Goal: Transaction & Acquisition: Purchase product/service

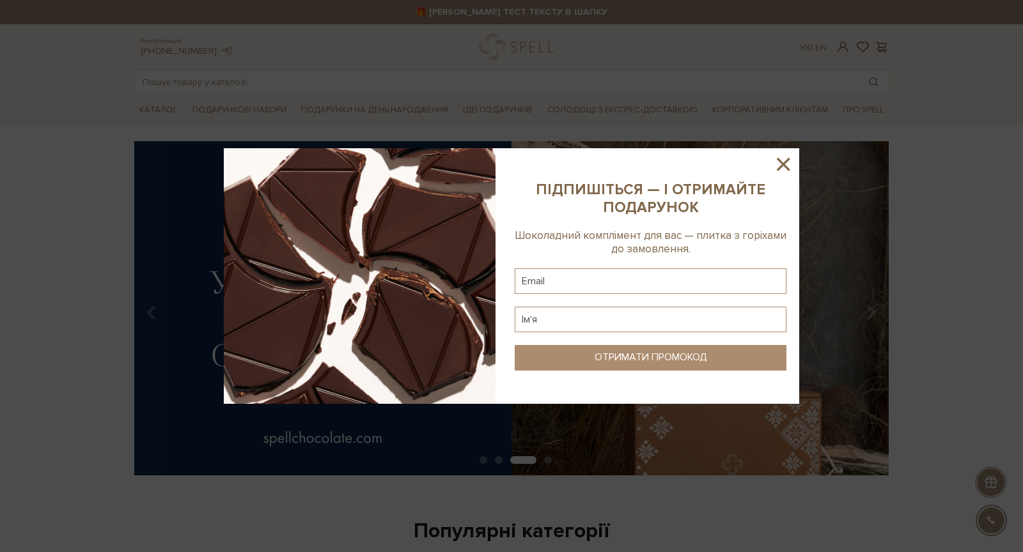
click at [790, 159] on icon at bounding box center [783, 164] width 22 height 22
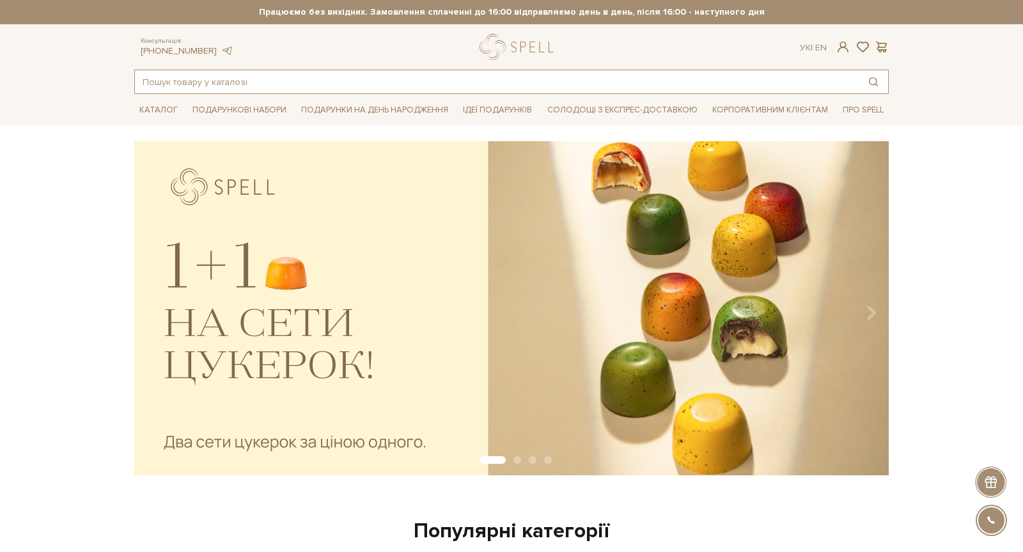
click at [449, 89] on input "text" at bounding box center [497, 81] width 724 height 23
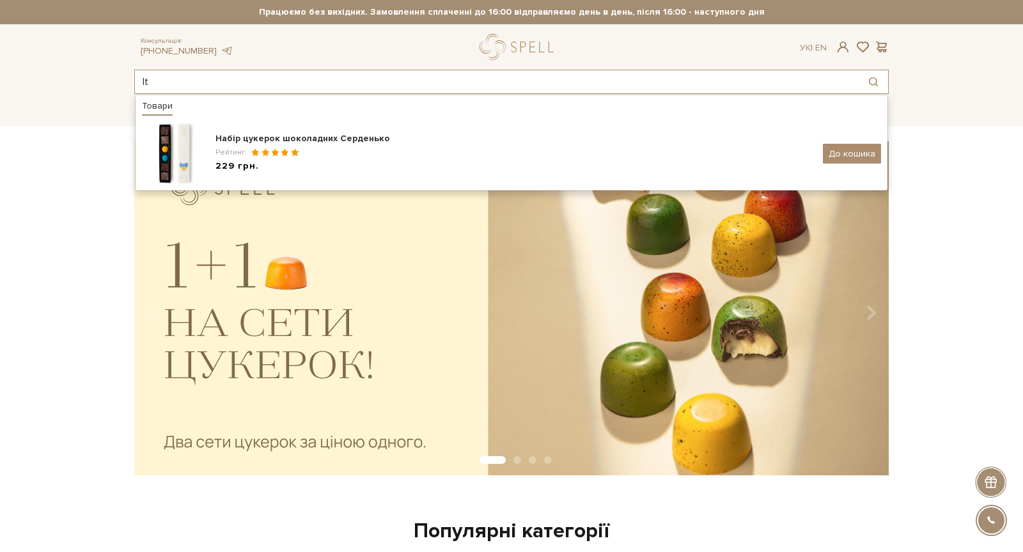
type input "l"
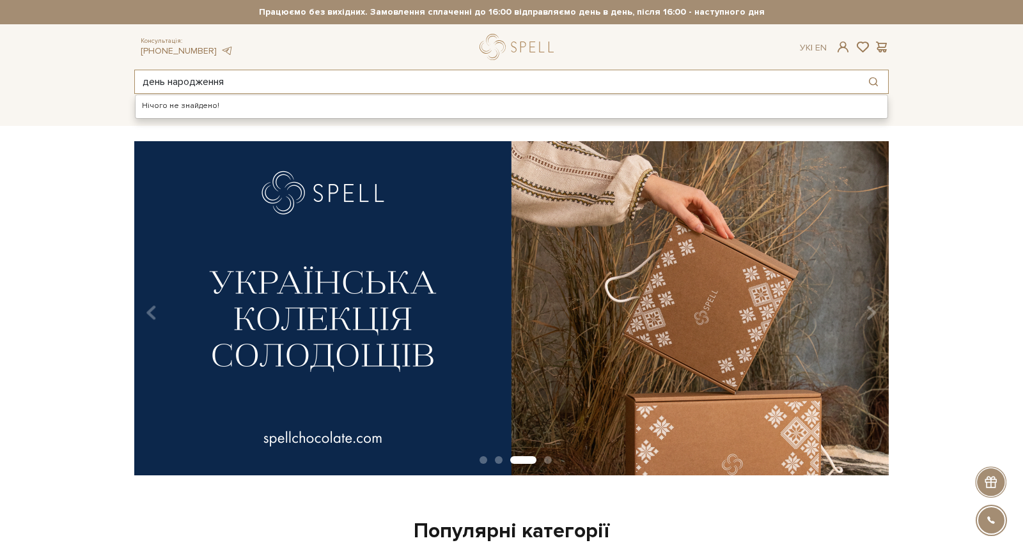
type input "день народження"
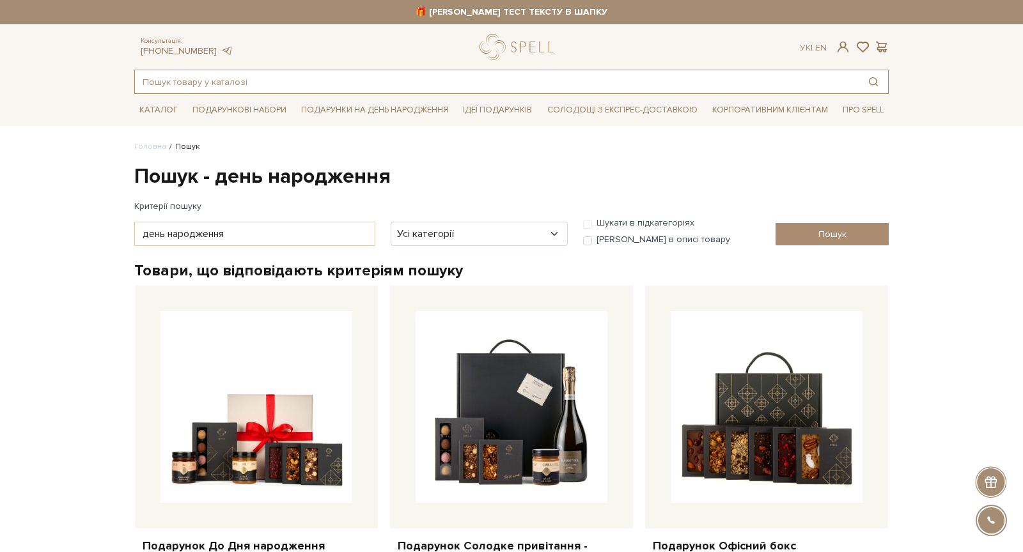
click at [284, 85] on input "text" at bounding box center [497, 81] width 724 height 23
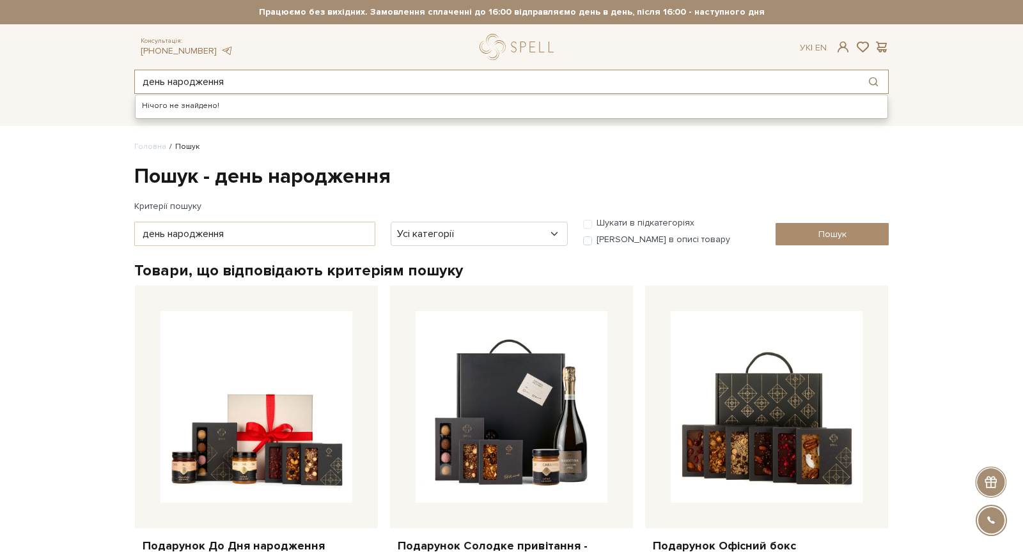
type input "день народження"
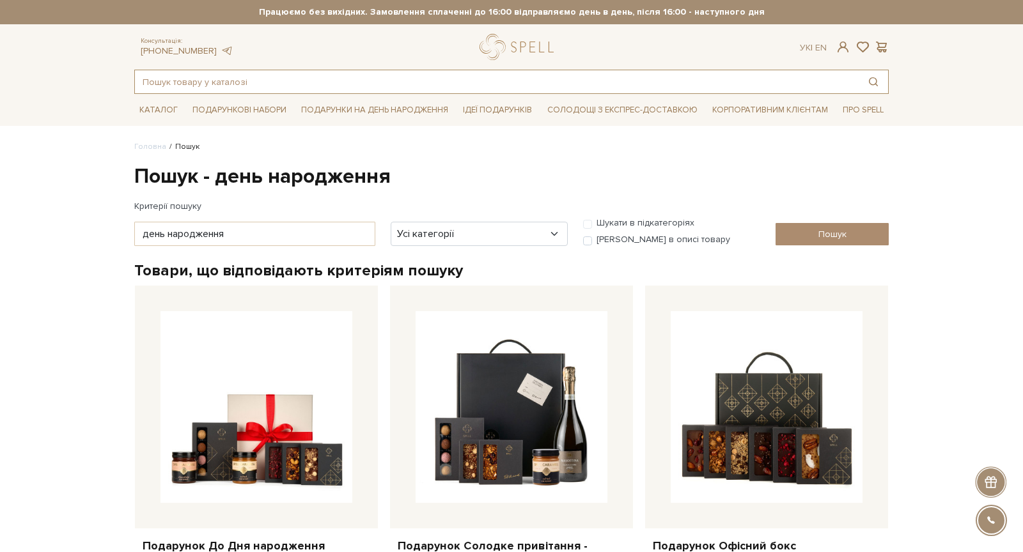
click at [501, 85] on input "text" at bounding box center [497, 81] width 724 height 23
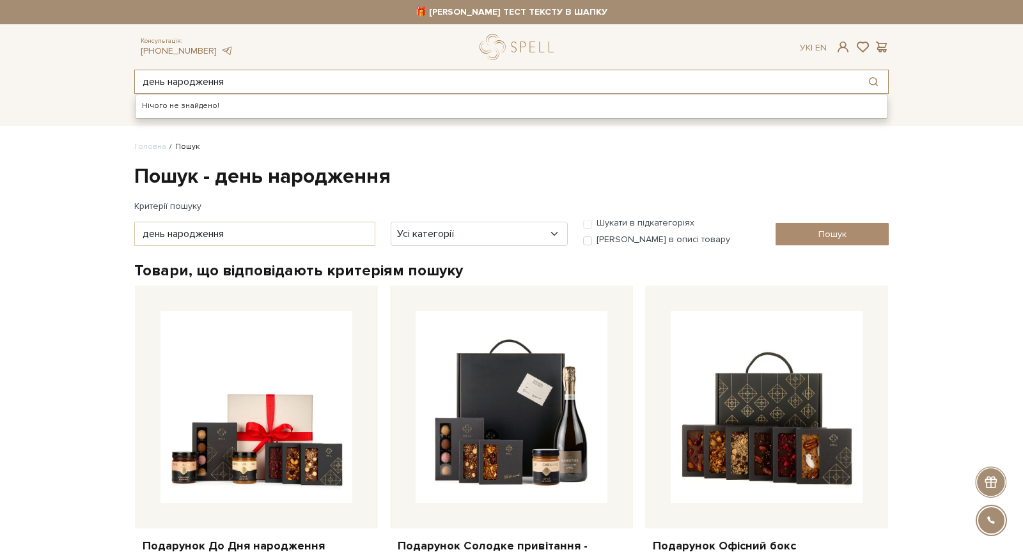
type input "день народження"
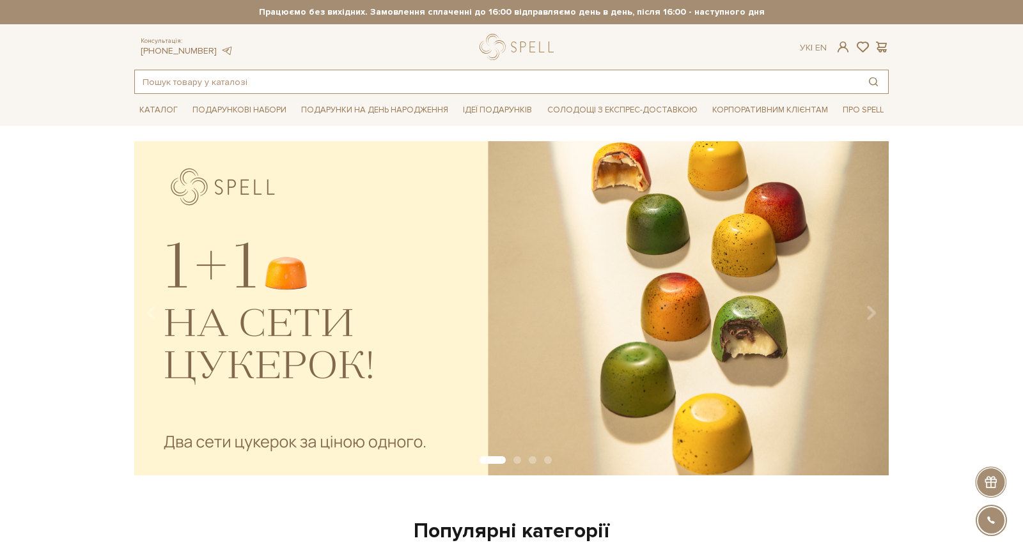
click at [370, 87] on input "text" at bounding box center [497, 81] width 724 height 23
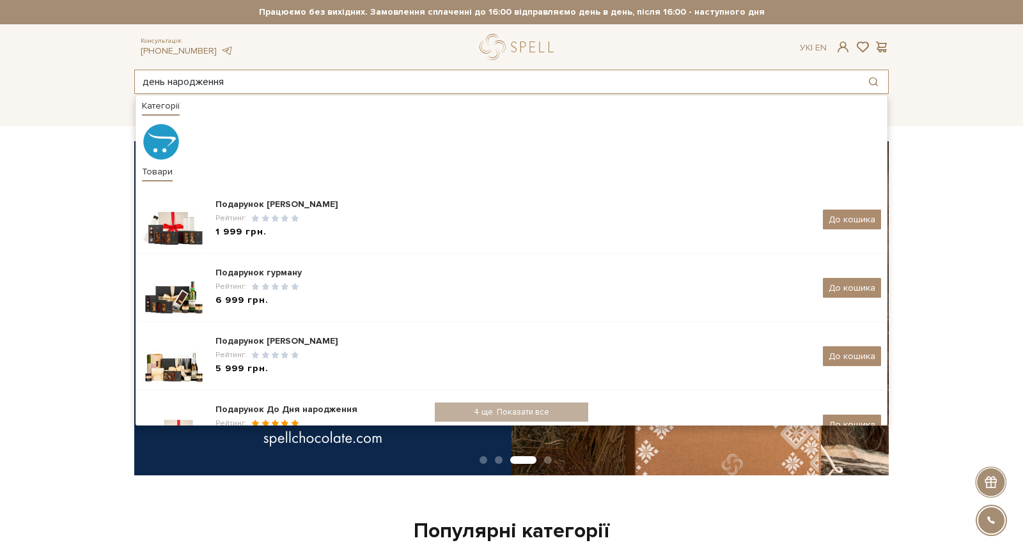
type input "день народження"
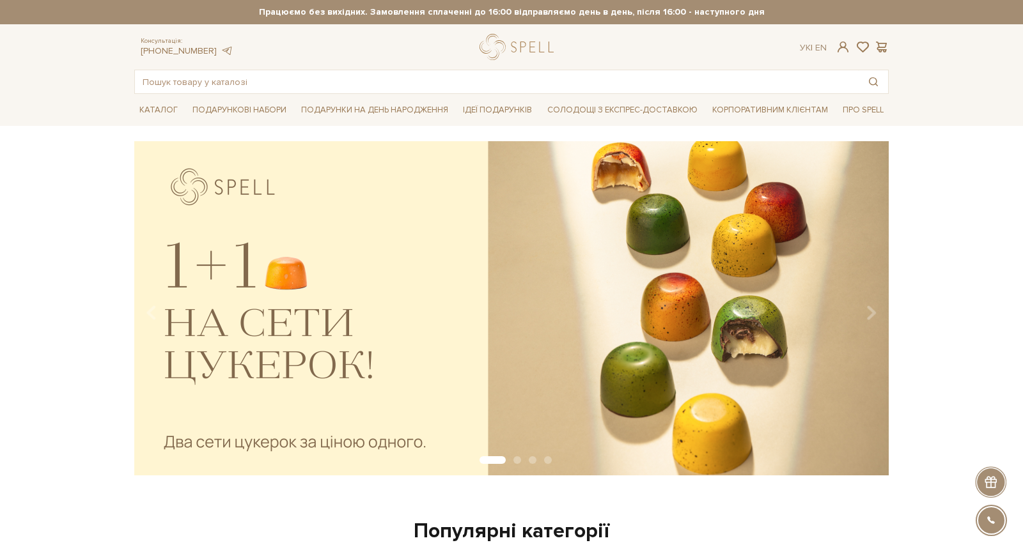
click at [364, 65] on div "Консультація: +38 (096) 651 54 17 Ук | En | #подарунок #карамель #печиво" at bounding box center [512, 64] width 770 height 60
click at [363, 77] on input "text" at bounding box center [497, 81] width 724 height 23
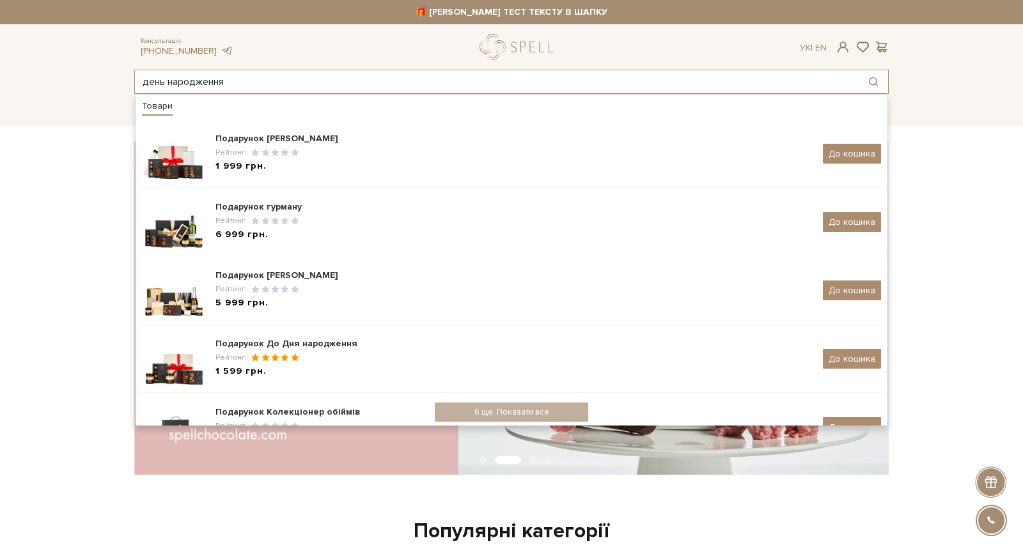
type input "день народження"
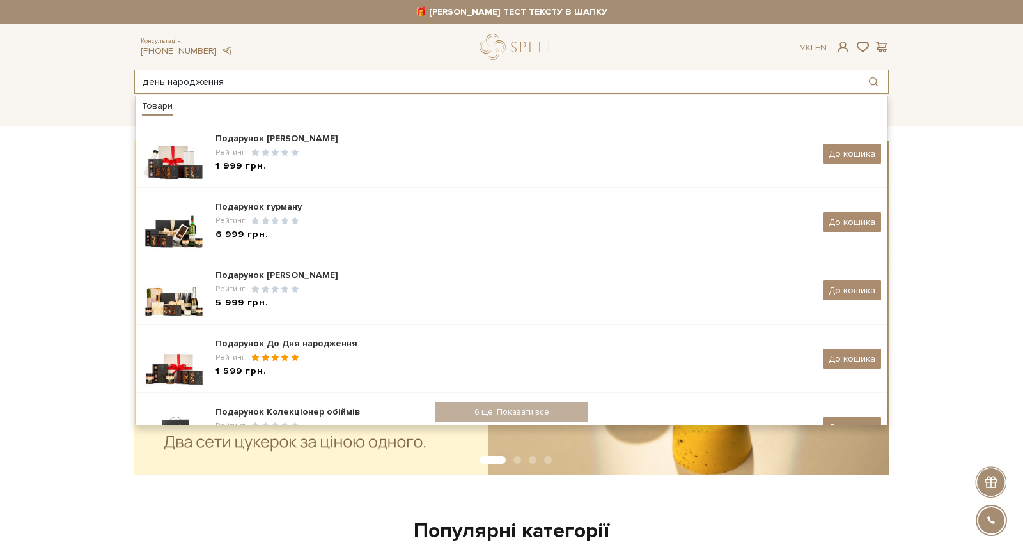
click at [419, 77] on input "день народження" at bounding box center [497, 81] width 724 height 23
click at [423, 81] on input "день народження" at bounding box center [497, 81] width 724 height 23
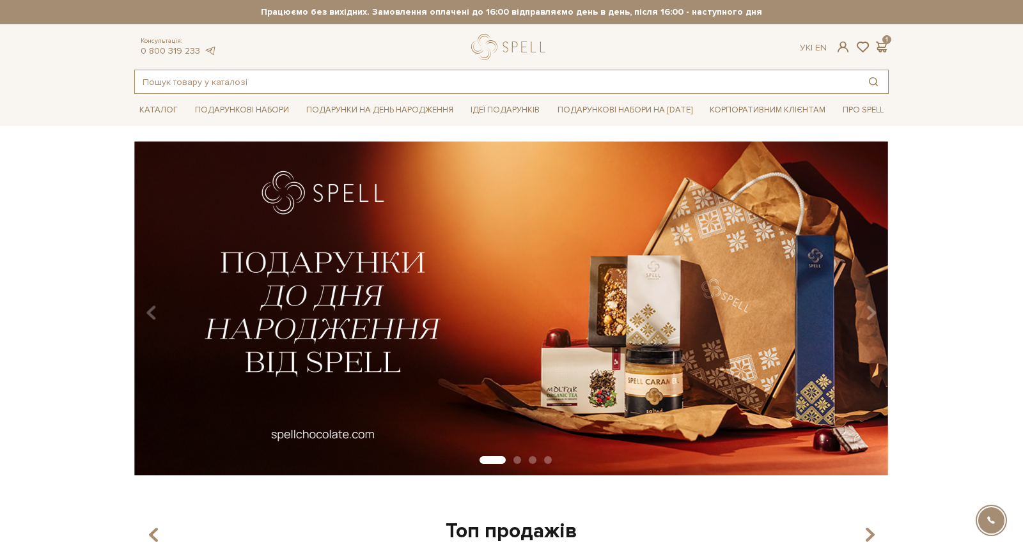
click at [237, 74] on input "text" at bounding box center [497, 81] width 724 height 23
paste input "день народження"
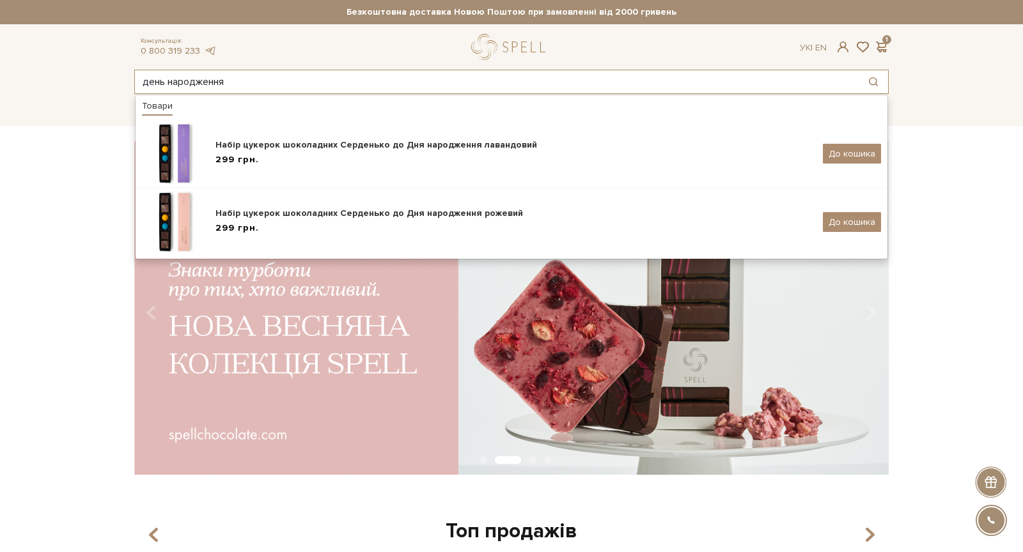
type input "день народження"
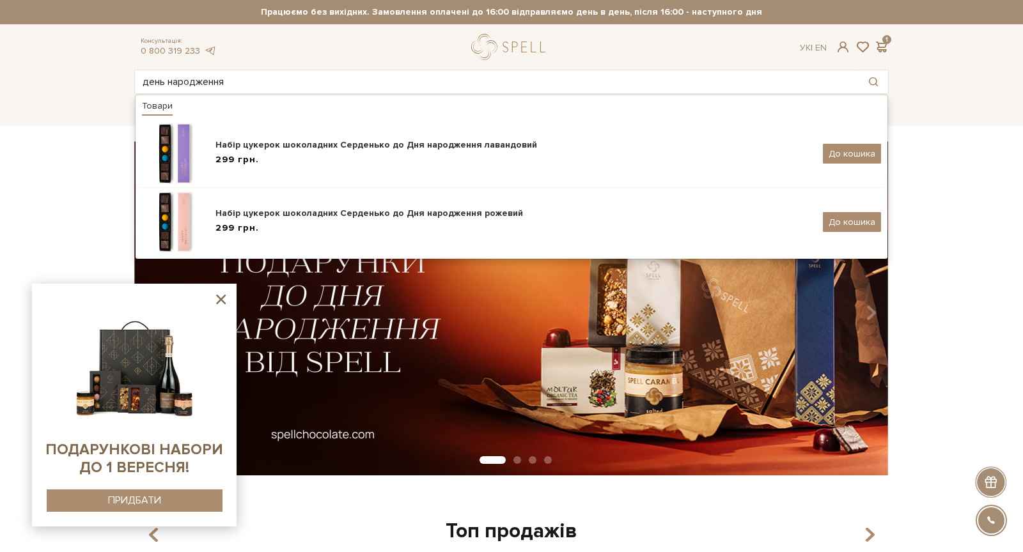
click at [221, 301] on icon at bounding box center [221, 300] width 10 height 10
